Goal: Task Accomplishment & Management: Use online tool/utility

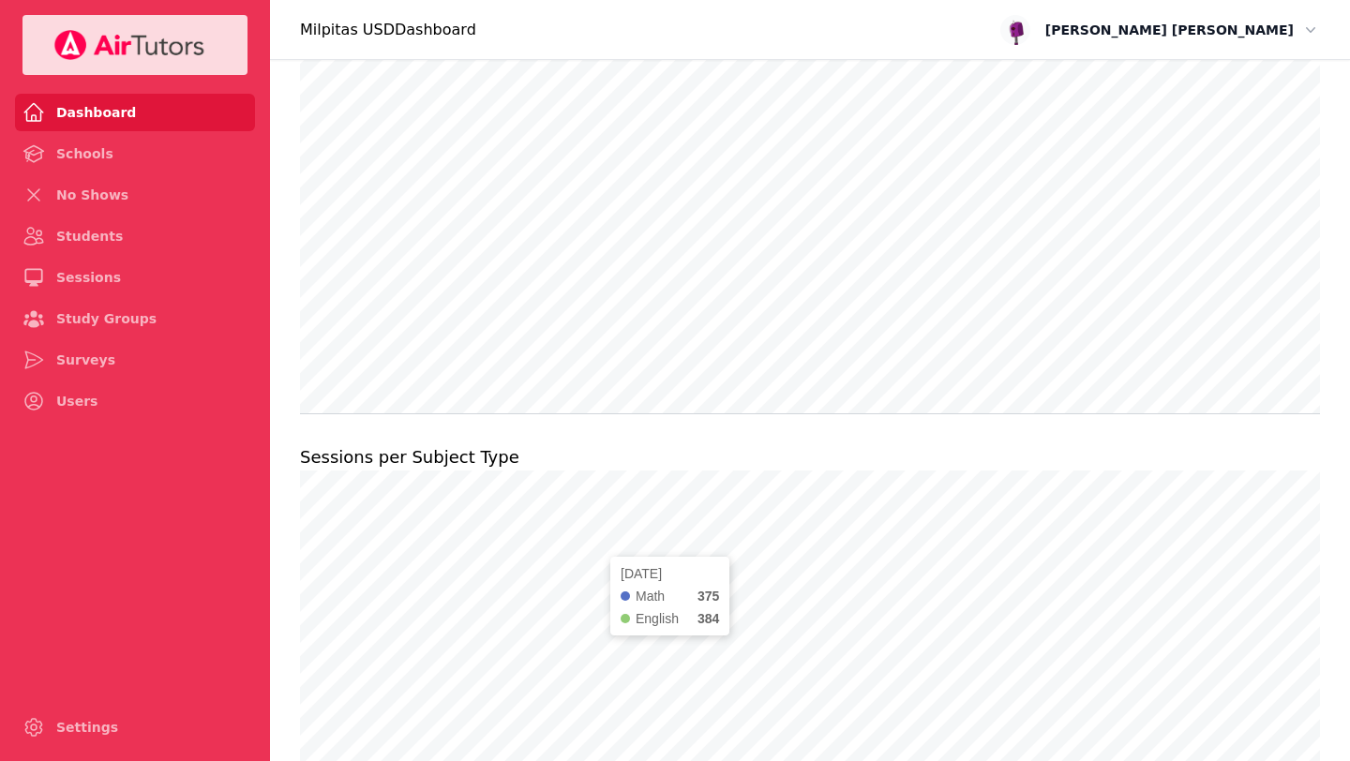
scroll to position [1327, 0]
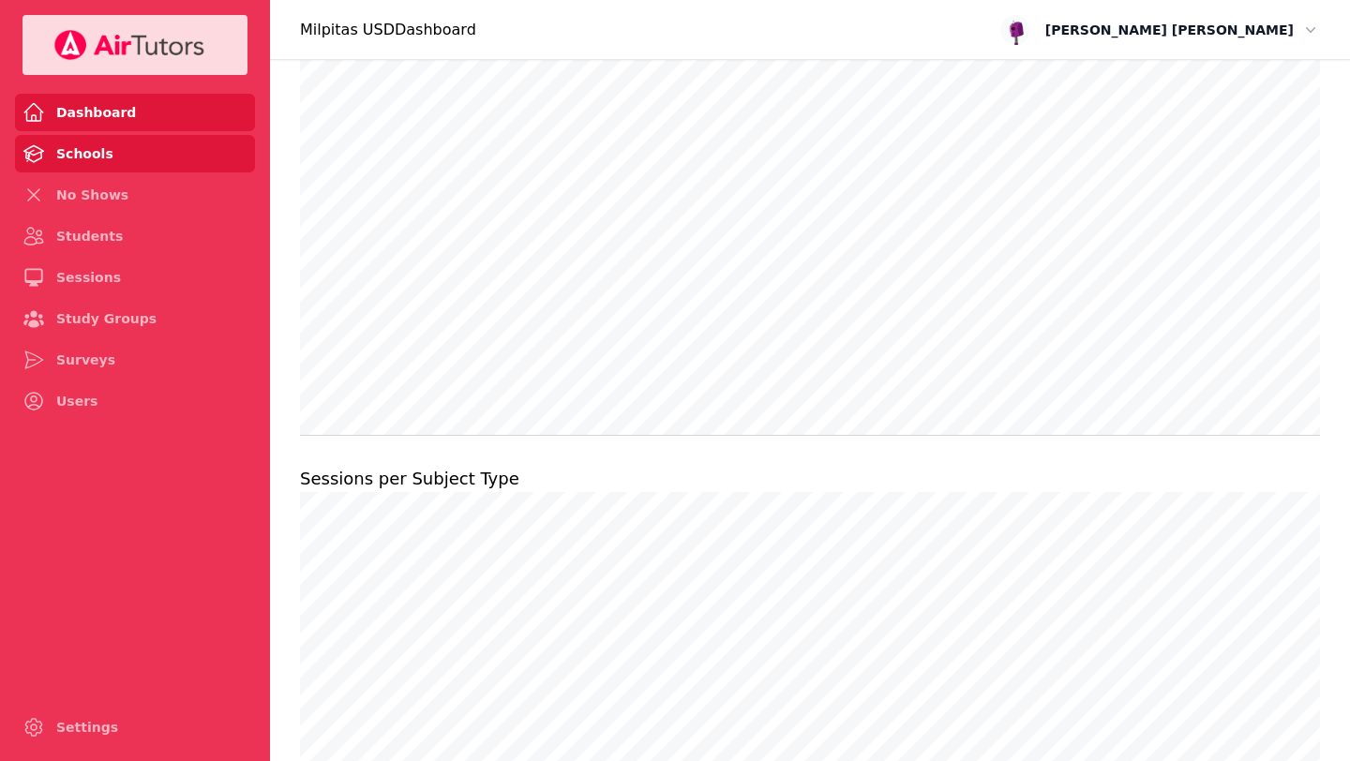
click at [68, 150] on link "Schools" at bounding box center [135, 154] width 240 height 38
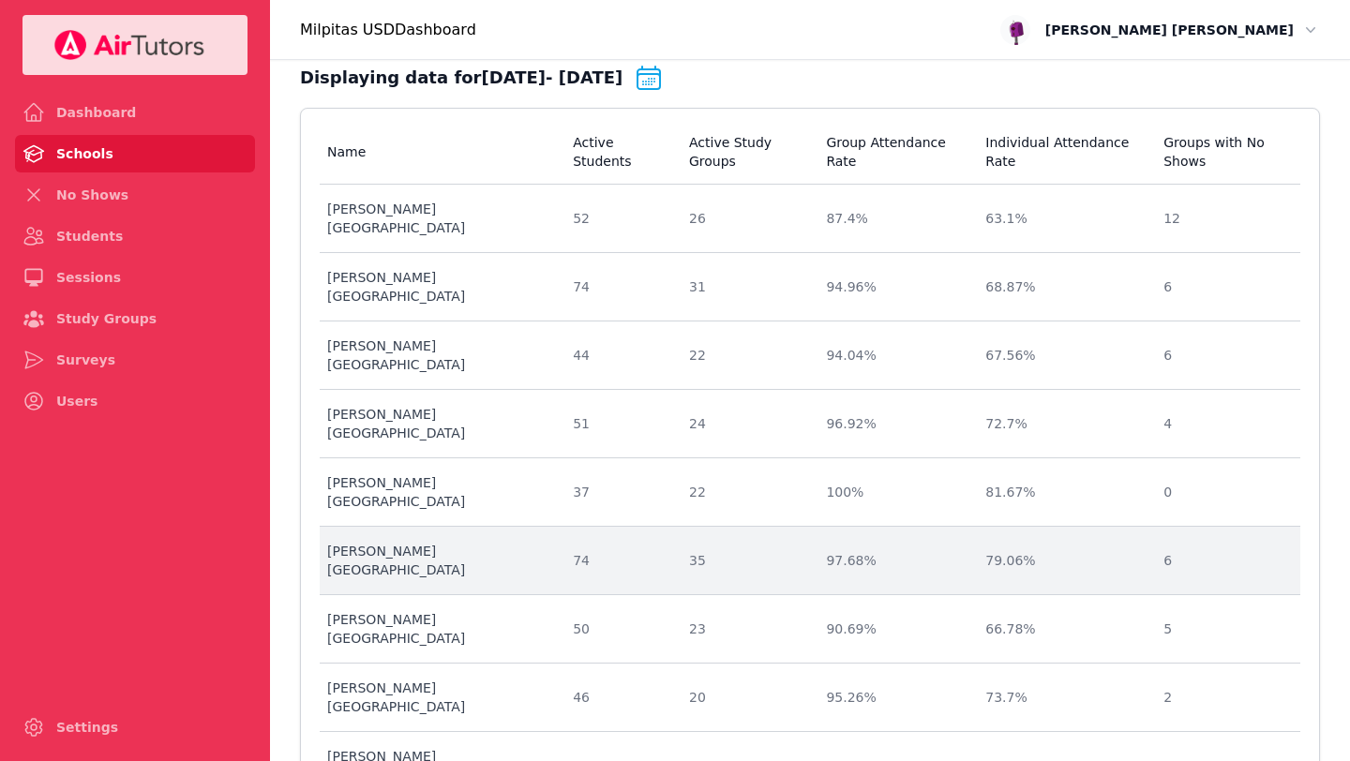
scroll to position [97, 0]
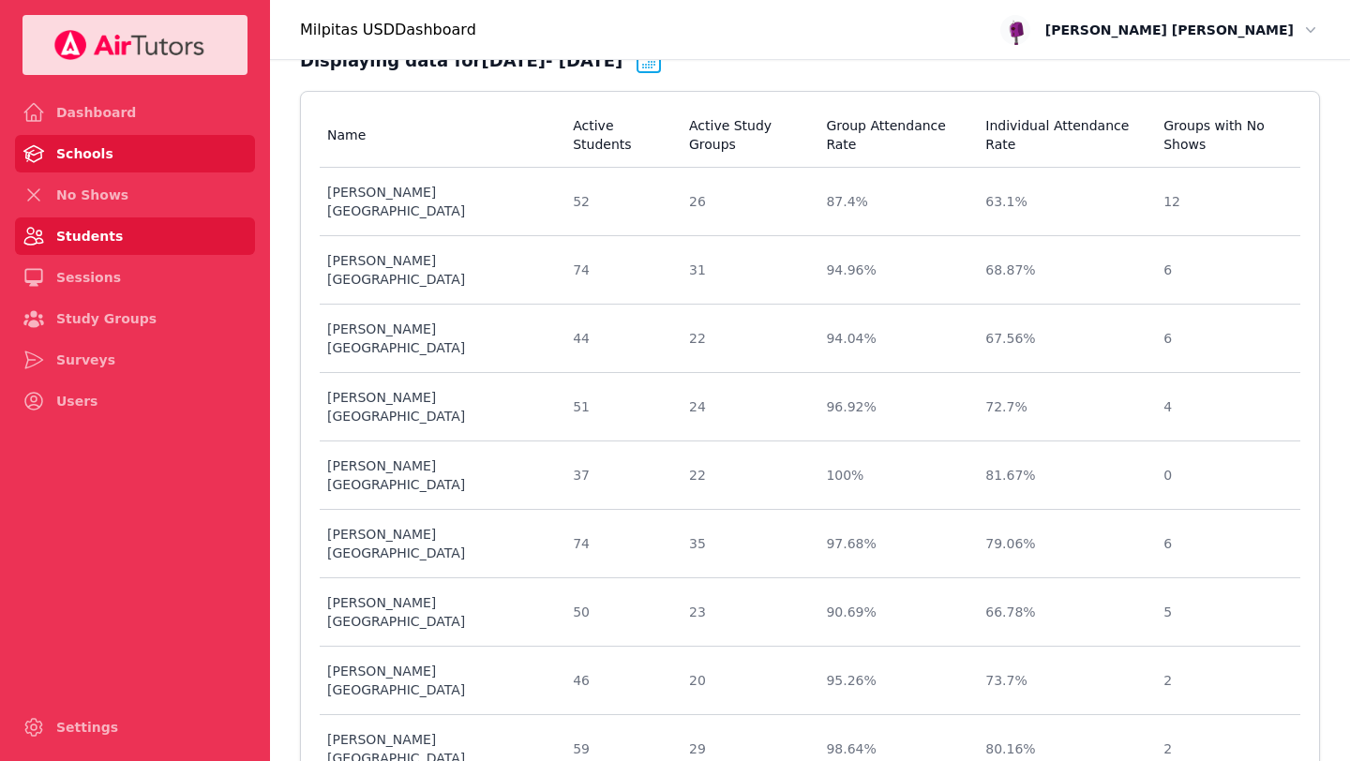
click at [121, 228] on link "Students" at bounding box center [135, 237] width 240 height 38
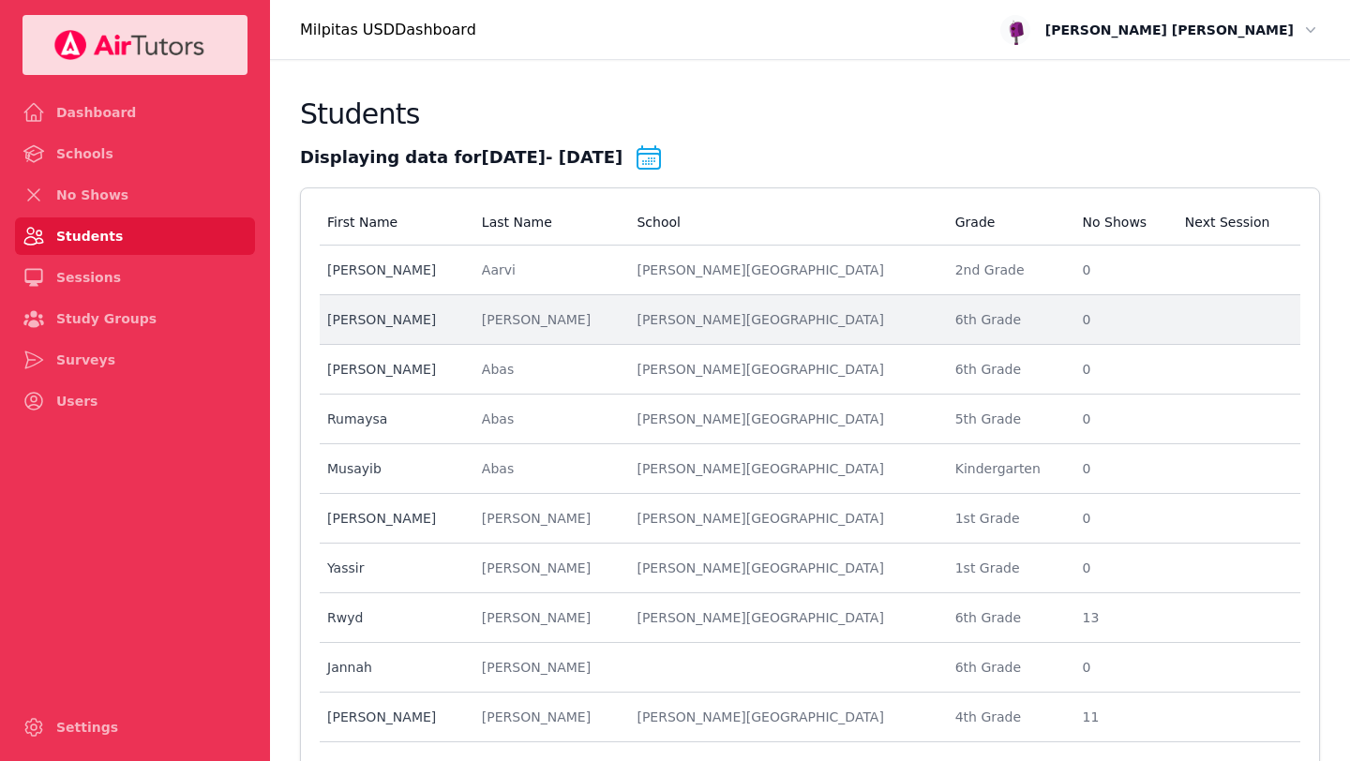
click at [521, 314] on div "[PERSON_NAME]" at bounding box center [548, 319] width 133 height 19
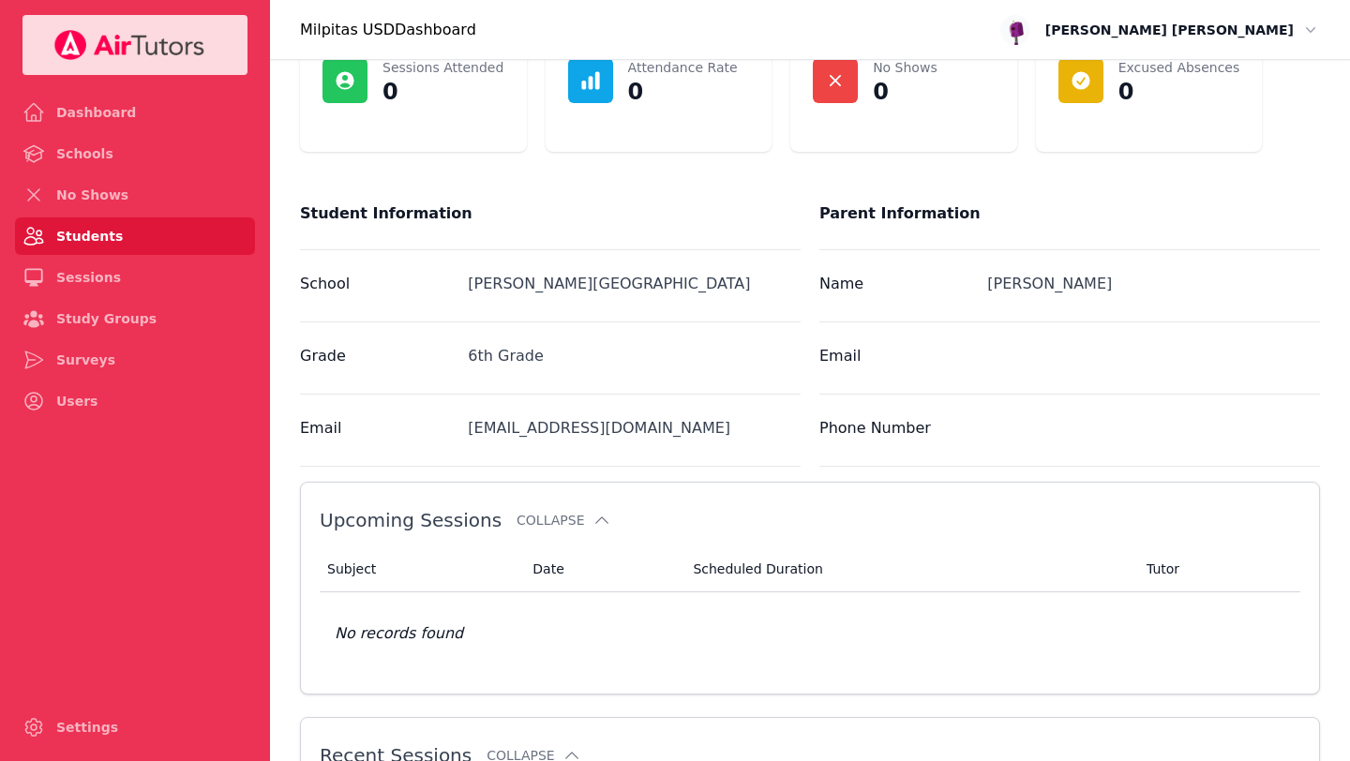
scroll to position [159, 0]
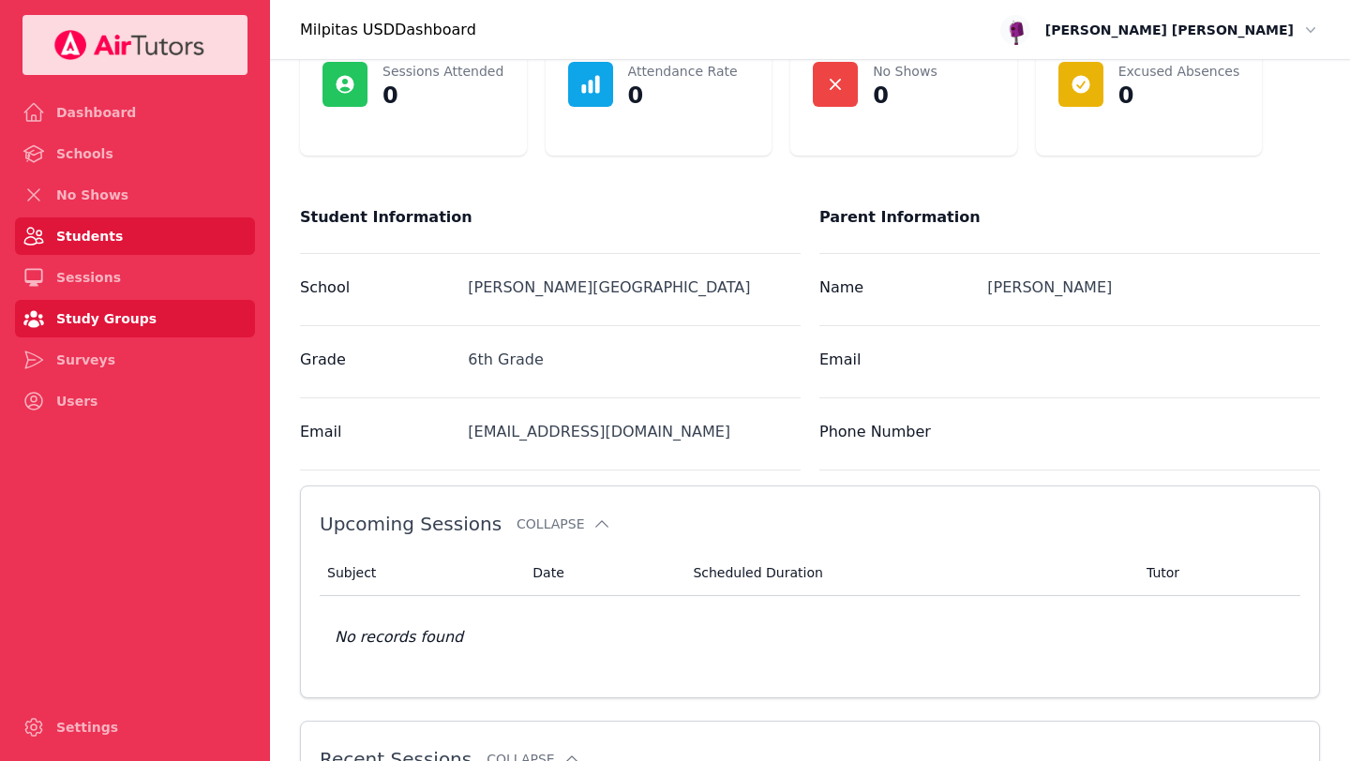
click at [79, 315] on link "Study Groups" at bounding box center [135, 319] width 240 height 38
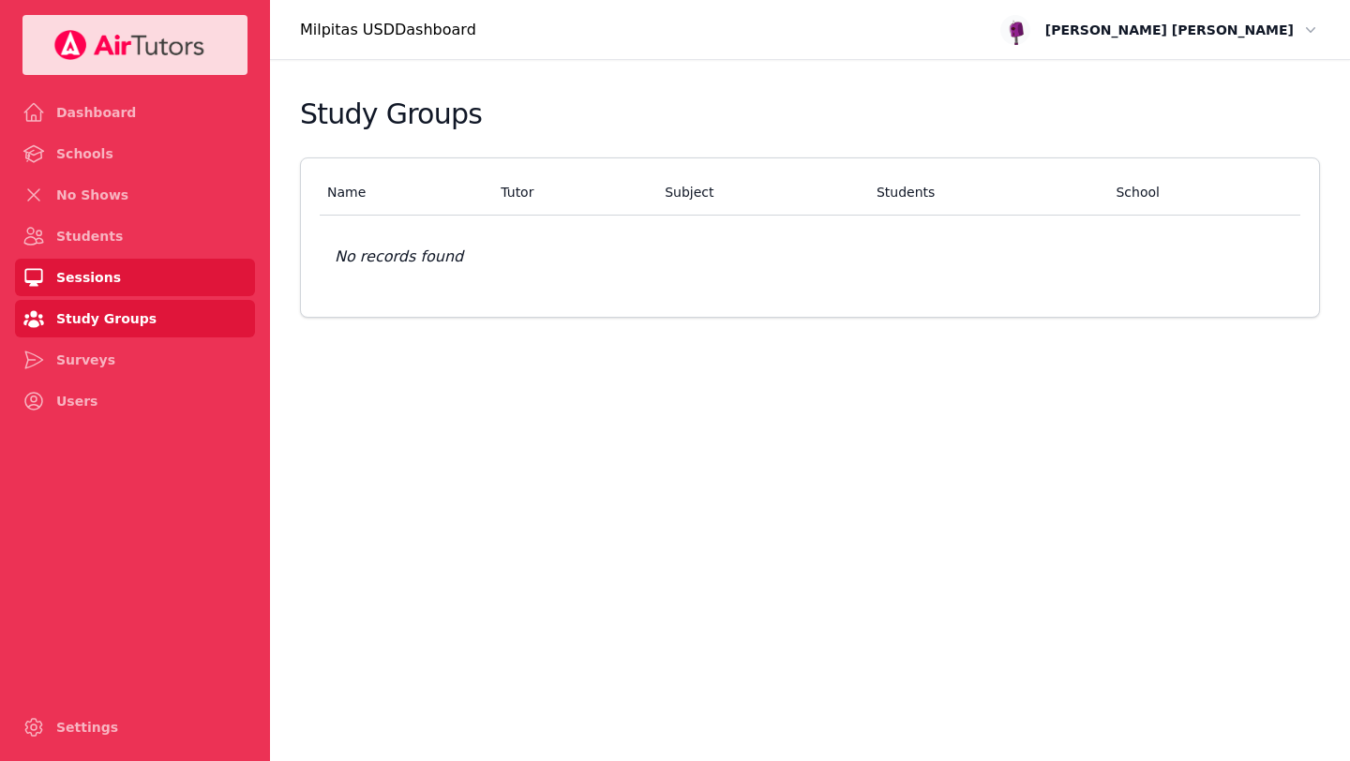
click at [128, 278] on link "Sessions" at bounding box center [135, 278] width 240 height 38
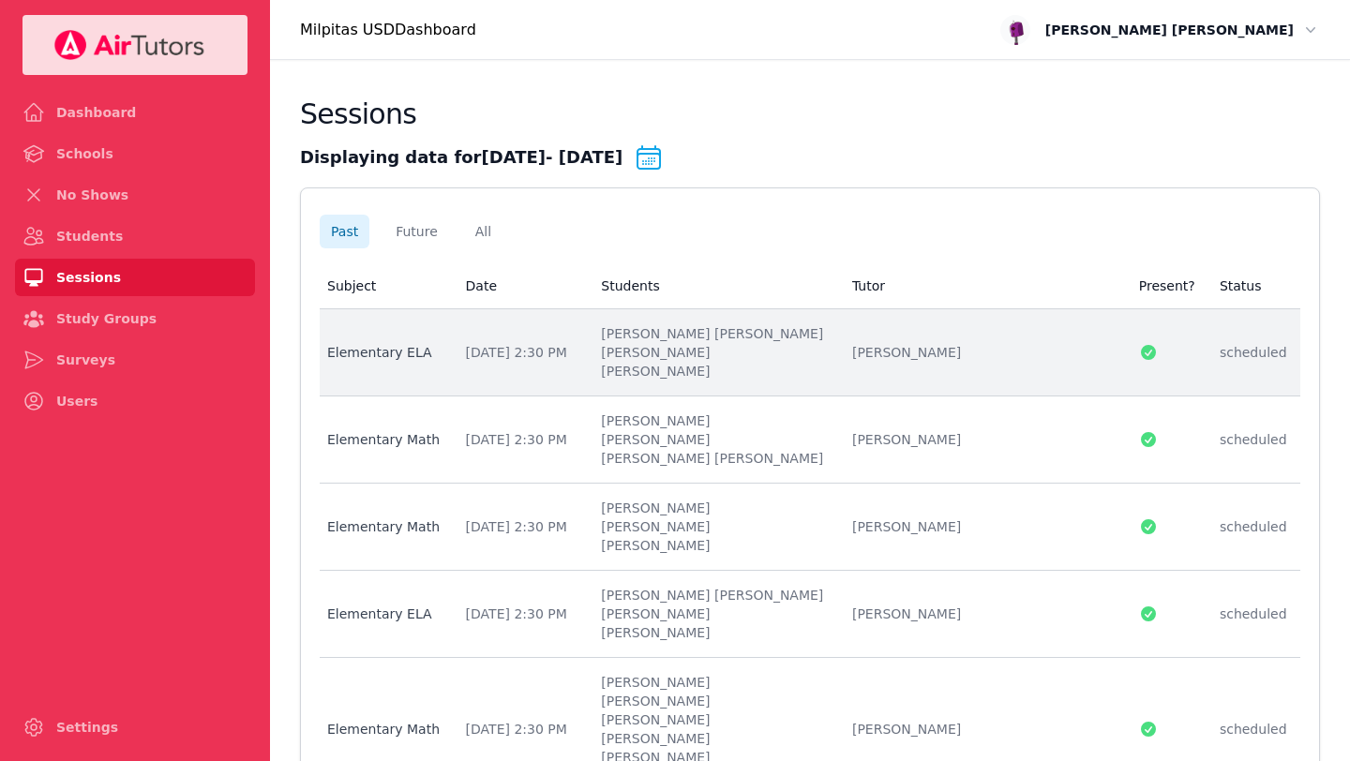
click at [801, 353] on li "[PERSON_NAME]" at bounding box center [715, 352] width 229 height 19
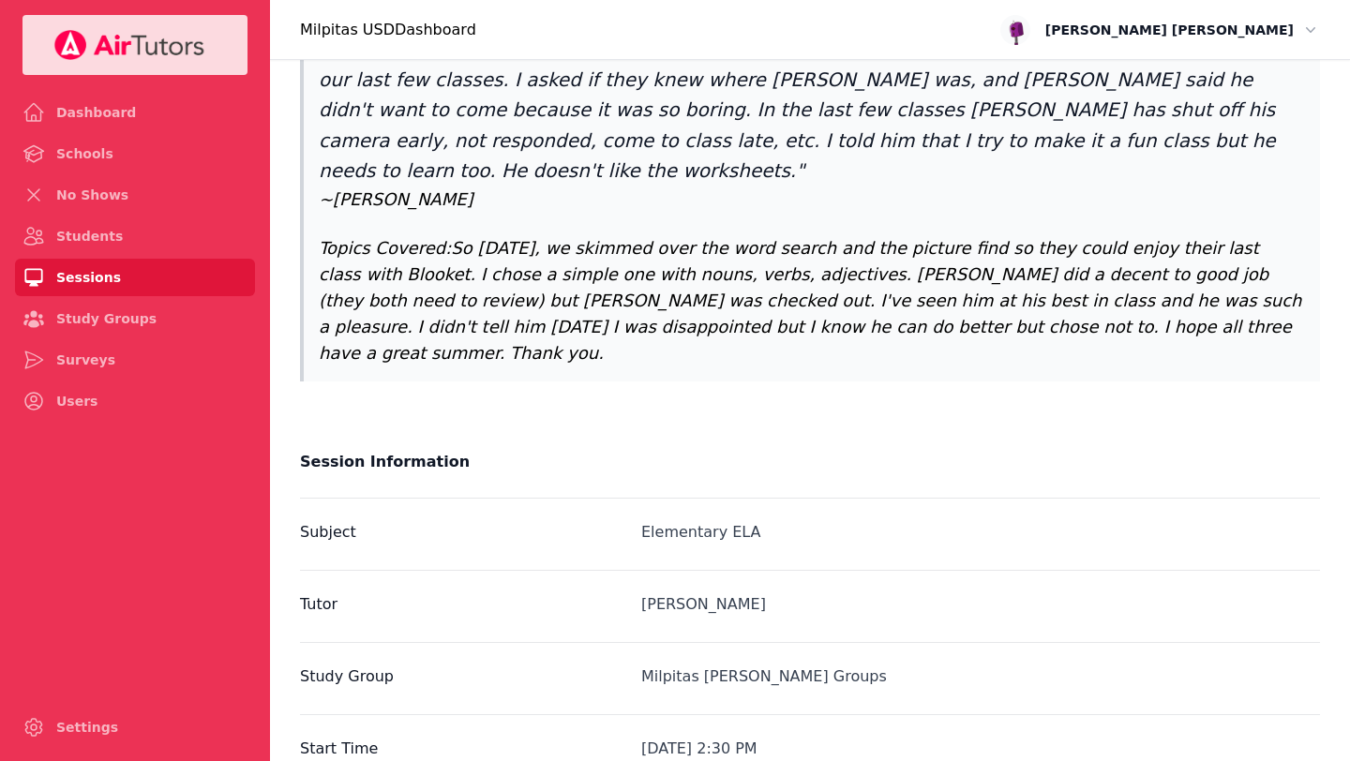
scroll to position [47, 0]
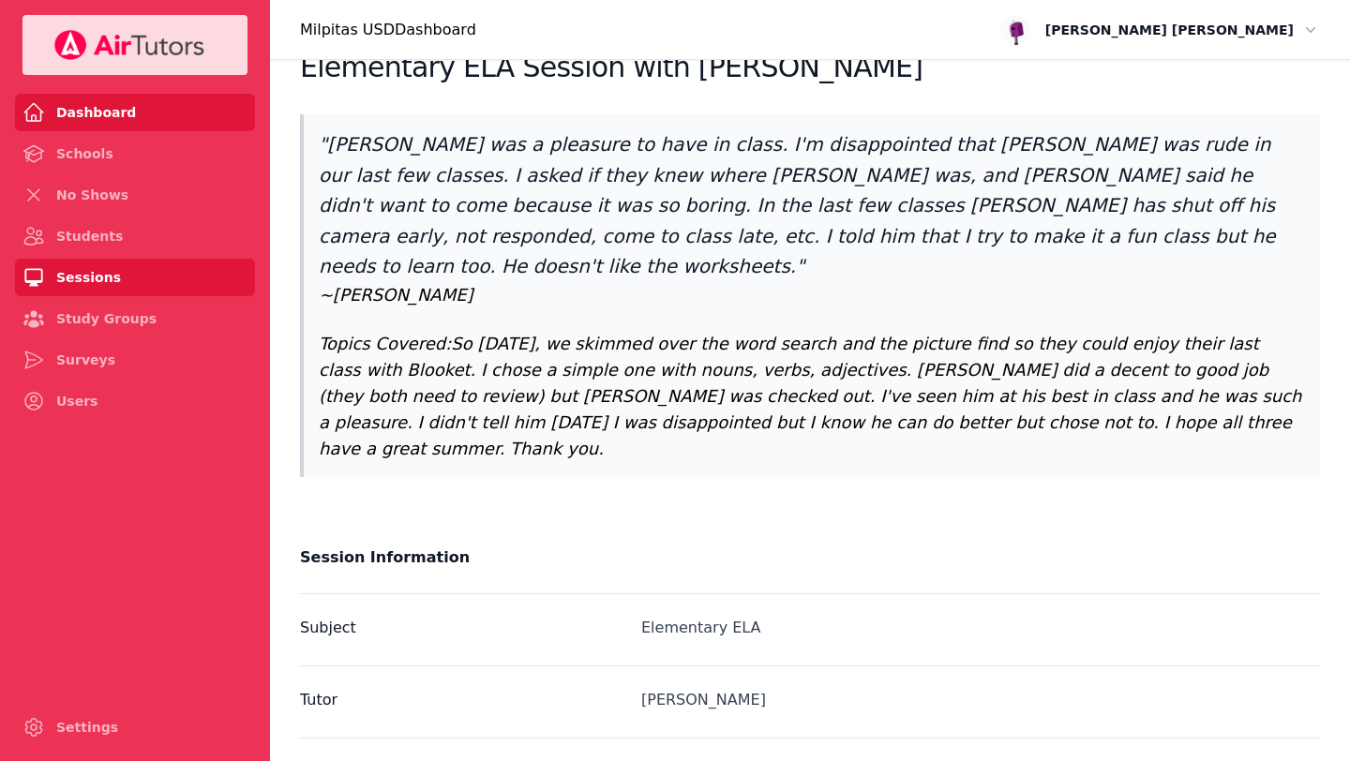
click at [87, 109] on link "Dashboard" at bounding box center [135, 113] width 240 height 38
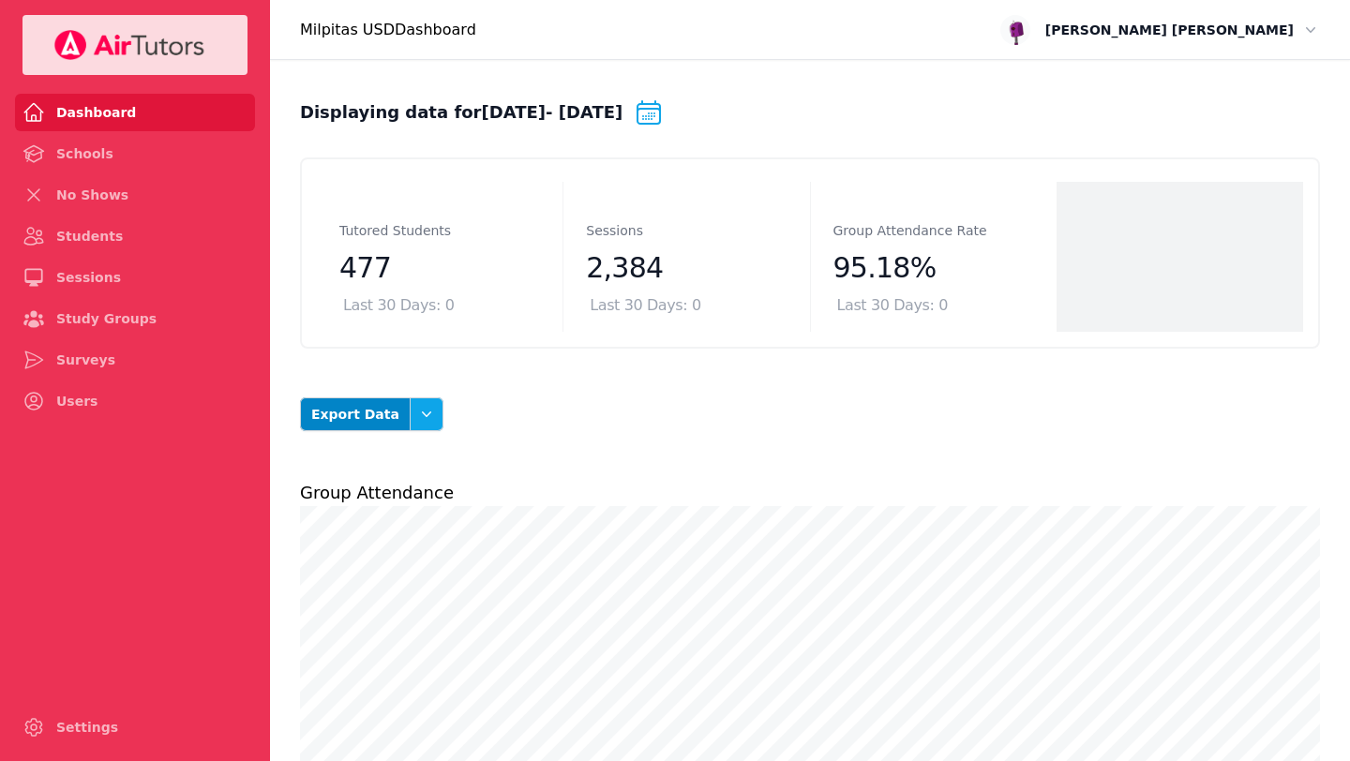
click at [417, 411] on icon "button" at bounding box center [426, 414] width 19 height 19
click at [398, 588] on button "Student Attendance Summary" at bounding box center [393, 598] width 105 height 71
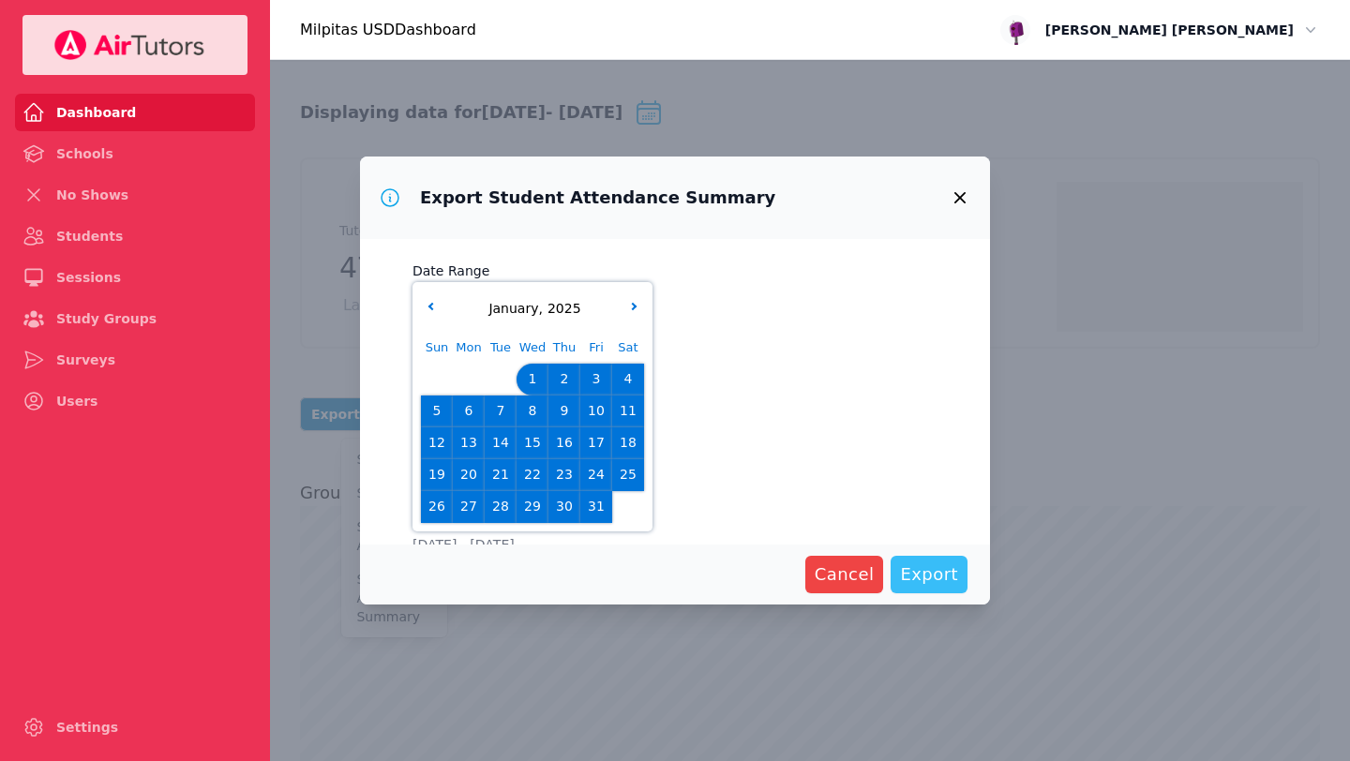
click at [931, 570] on span "Export" at bounding box center [929, 575] width 58 height 26
